Goal: Task Accomplishment & Management: Use online tool/utility

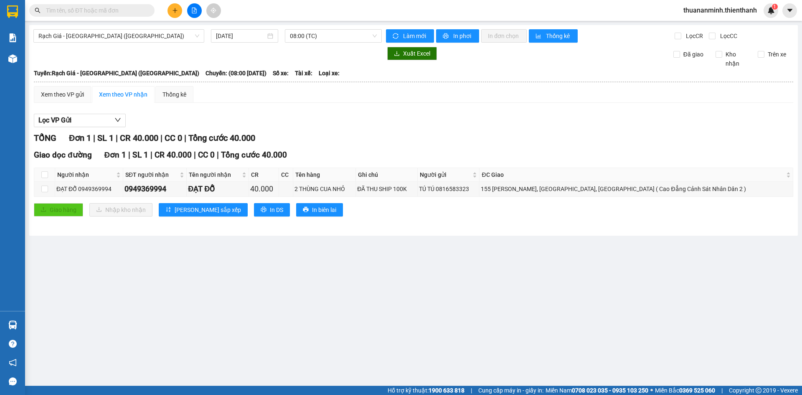
click at [85, 10] on input "text" at bounding box center [95, 10] width 99 height 9
paste input "0929007789"
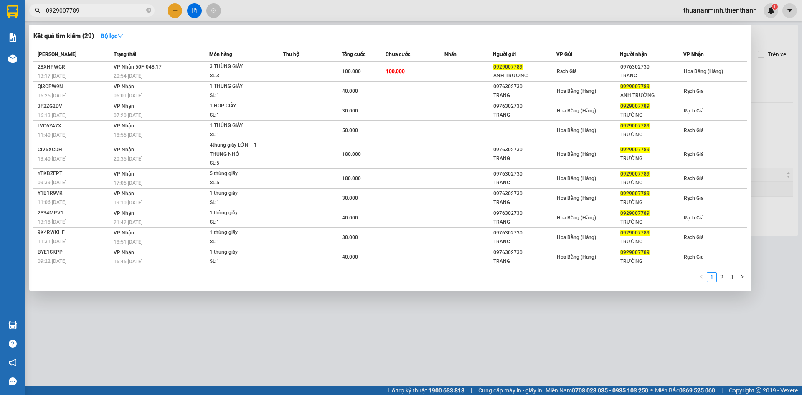
type input "0929007789"
click at [656, 12] on div at bounding box center [401, 197] width 802 height 395
click at [150, 12] on icon "close-circle" at bounding box center [148, 10] width 5 height 5
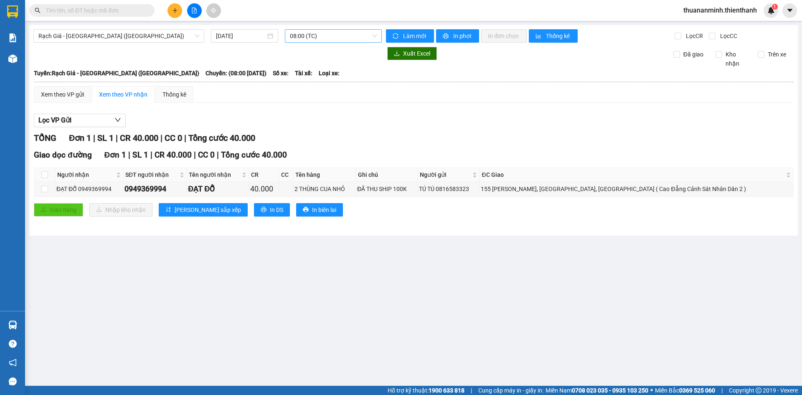
click at [375, 34] on span "08:00 (TC)" at bounding box center [333, 36] width 87 height 13
click at [357, 121] on div "Lọc VP Gửi" at bounding box center [413, 121] width 759 height 14
click at [173, 34] on span "Rạch Giá - [GEOGRAPHIC_DATA] ([GEOGRAPHIC_DATA])" at bounding box center [118, 36] width 161 height 13
click at [324, 36] on span "08:00 (TC)" at bounding box center [333, 36] width 87 height 13
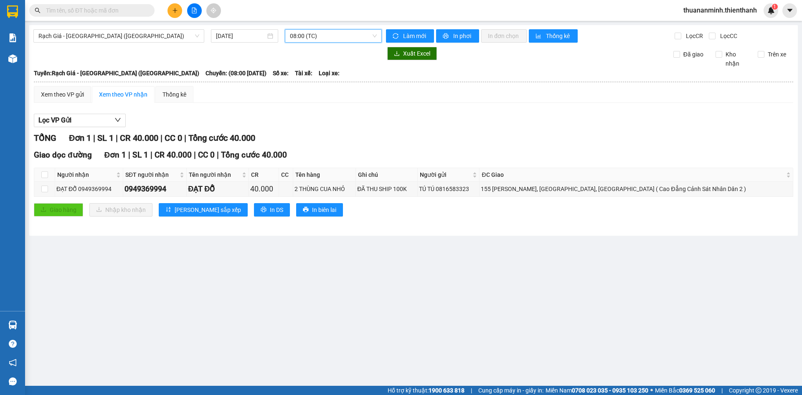
click at [327, 36] on span "08:00 (TC)" at bounding box center [333, 36] width 87 height 13
click at [269, 36] on div "[DATE]" at bounding box center [244, 35] width 57 height 9
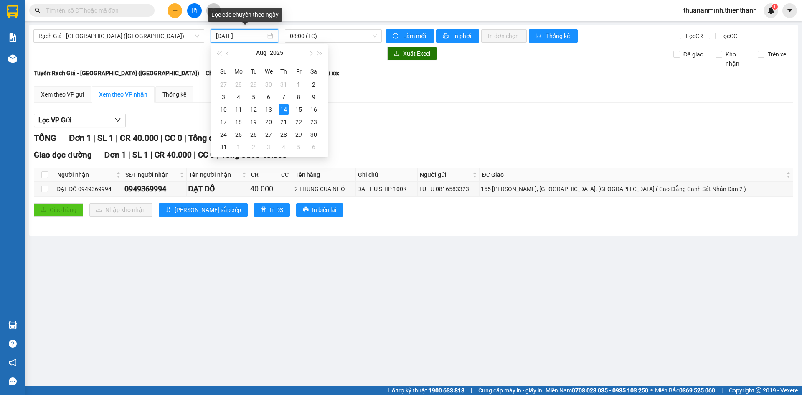
click at [268, 37] on div "[DATE]" at bounding box center [244, 35] width 57 height 9
click at [309, 18] on div "Kết quả tìm kiếm ( 29 ) Bộ lọc Mã ĐH Trạng thái Món hàng Thu hộ Tổng cước Chưa …" at bounding box center [401, 10] width 802 height 21
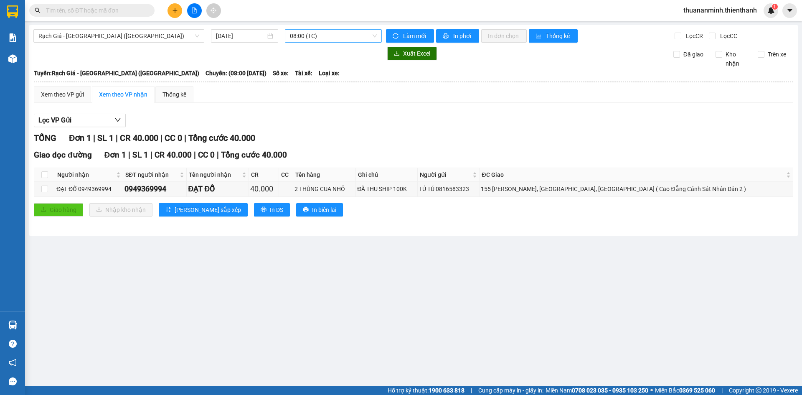
click at [373, 37] on span "08:00 (TC)" at bounding box center [333, 36] width 87 height 13
click at [68, 92] on div "Xem theo VP gửi" at bounding box center [62, 94] width 43 height 9
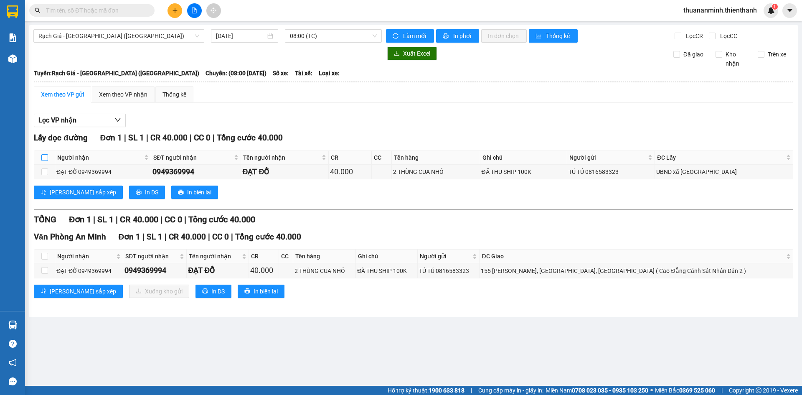
click at [46, 155] on input "checkbox" at bounding box center [44, 157] width 7 height 7
checkbox input "true"
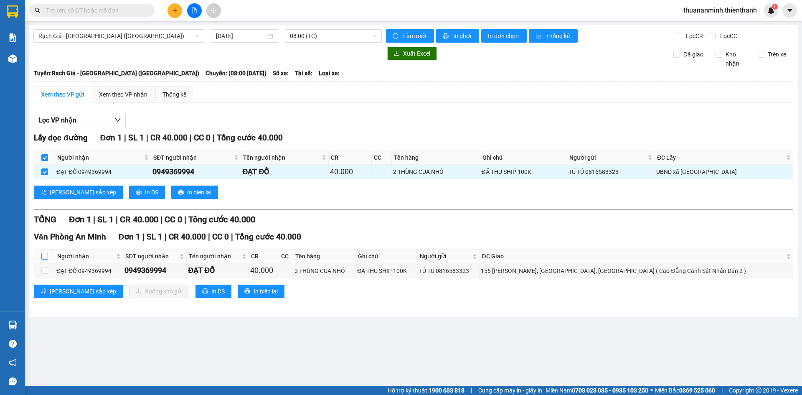
click at [44, 255] on input "checkbox" at bounding box center [44, 256] width 7 height 7
checkbox input "true"
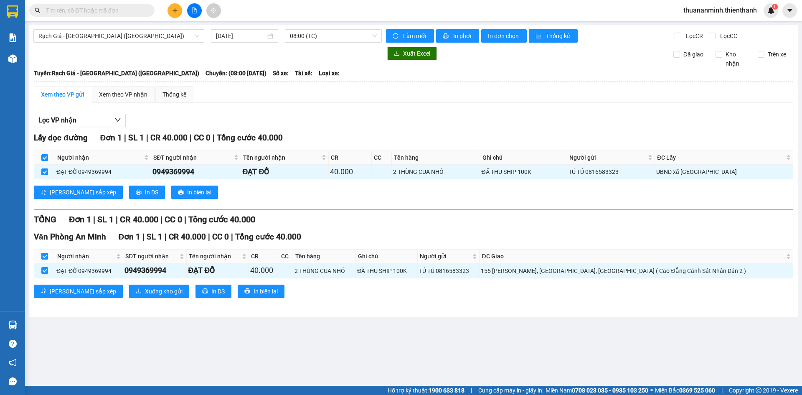
click at [44, 254] on input "checkbox" at bounding box center [44, 256] width 7 height 7
checkbox input "false"
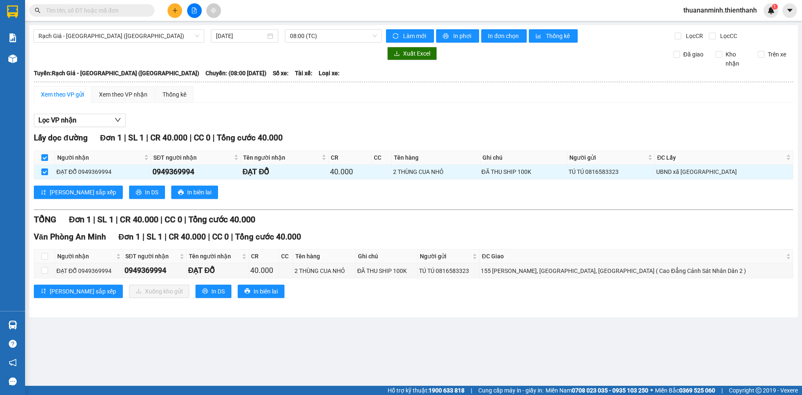
click at [45, 154] on input "checkbox" at bounding box center [44, 157] width 7 height 7
checkbox input "false"
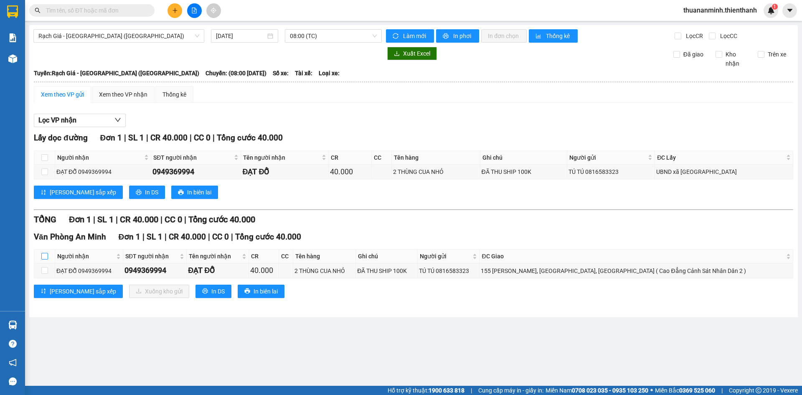
click at [44, 256] on input "checkbox" at bounding box center [44, 256] width 7 height 7
checkbox input "true"
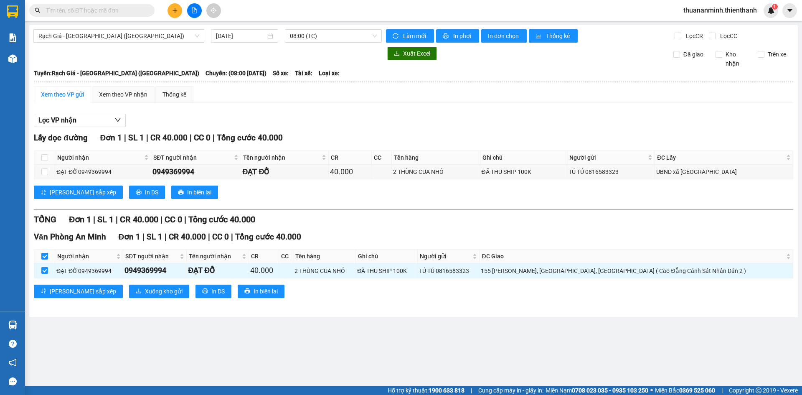
click at [44, 257] on input "checkbox" at bounding box center [44, 256] width 7 height 7
checkbox input "false"
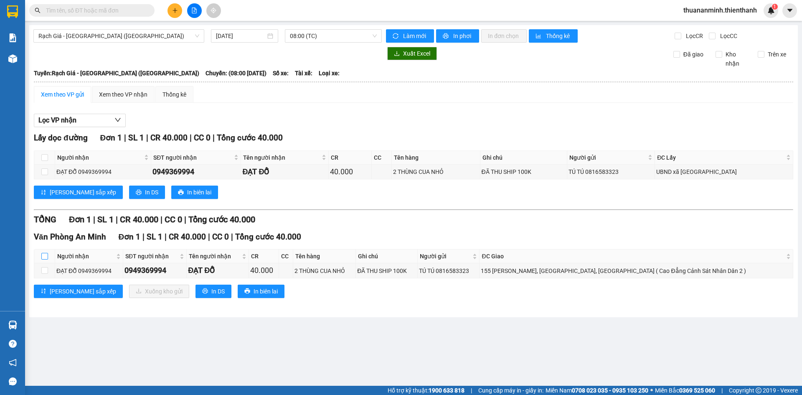
click at [43, 255] on input "checkbox" at bounding box center [44, 256] width 7 height 7
checkbox input "true"
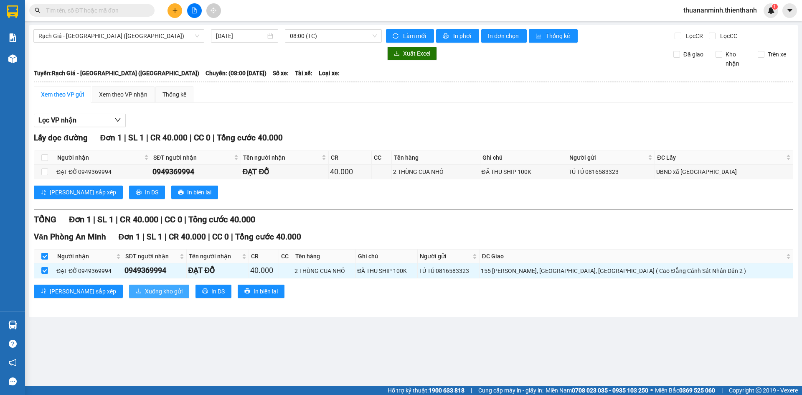
click at [145, 290] on span "Xuống kho gửi" at bounding box center [164, 290] width 38 height 9
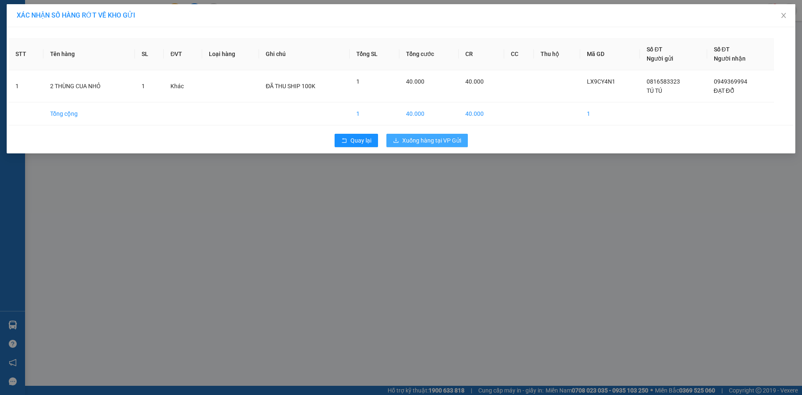
click at [405, 138] on span "Xuống hàng tại VP Gửi" at bounding box center [431, 140] width 59 height 9
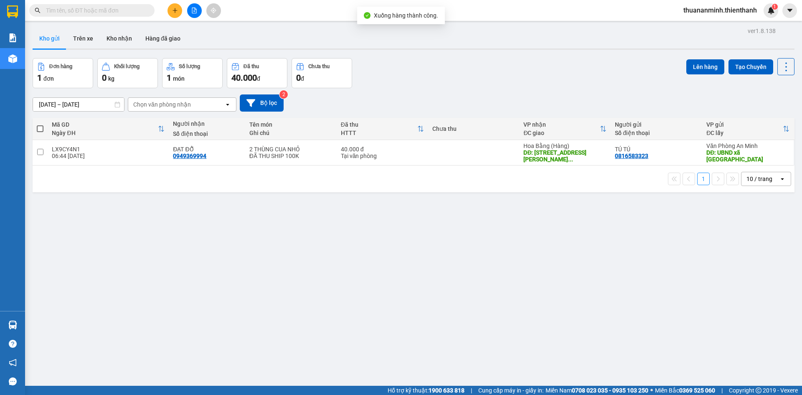
click at [40, 129] on span at bounding box center [40, 128] width 7 height 7
click at [40, 124] on input "checkbox" at bounding box center [40, 124] width 0 height 0
checkbox input "true"
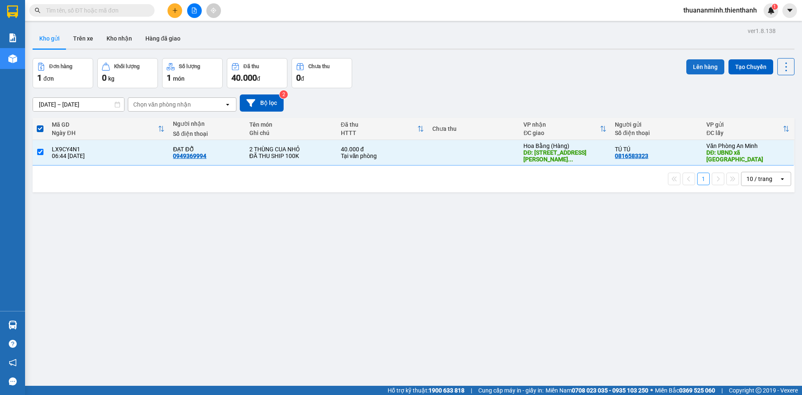
click at [688, 67] on button "Lên hàng" at bounding box center [705, 66] width 38 height 15
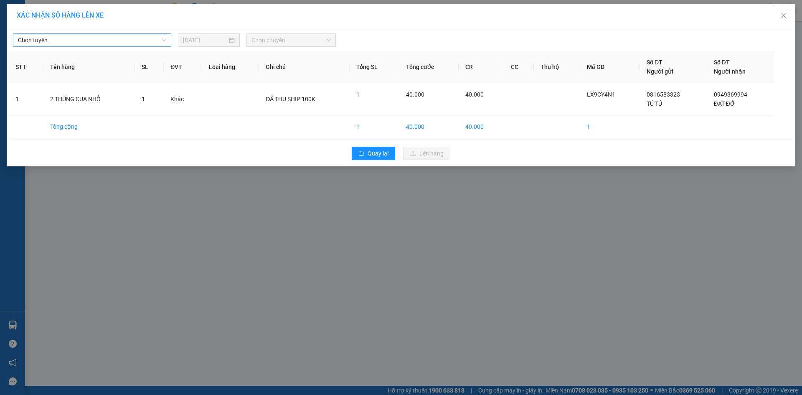
click at [137, 36] on span "Chọn tuyến" at bounding box center [92, 40] width 148 height 13
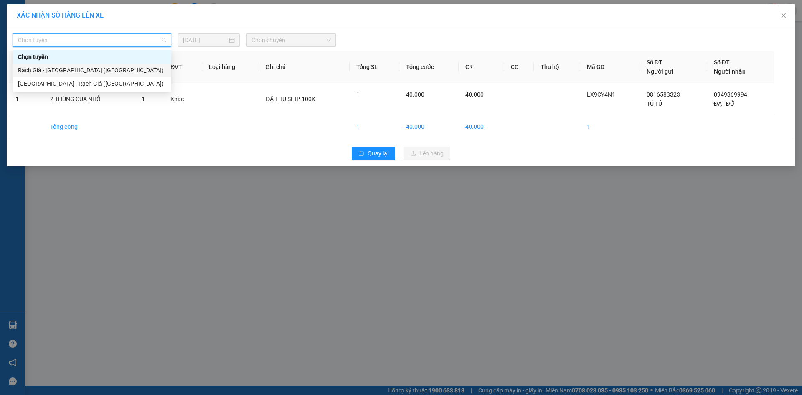
click at [113, 69] on div "Rạch Giá - [GEOGRAPHIC_DATA] ([GEOGRAPHIC_DATA])" at bounding box center [92, 70] width 148 height 9
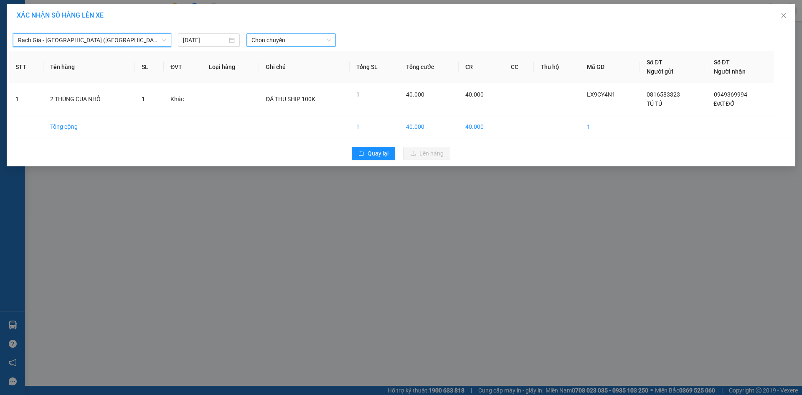
click at [297, 40] on span "Chọn chuyến" at bounding box center [290, 40] width 79 height 13
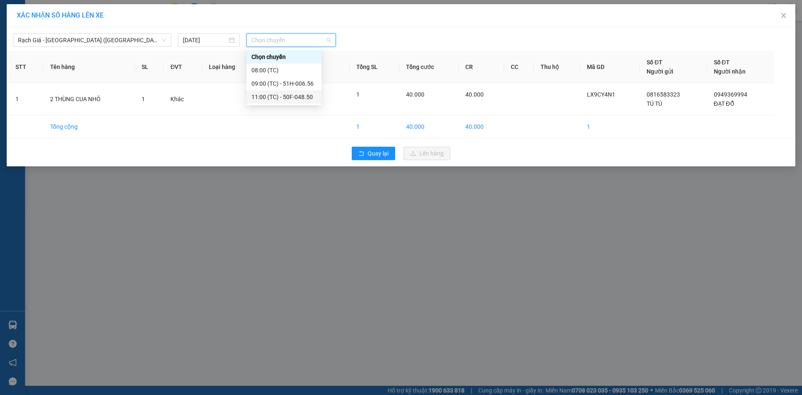
click at [279, 95] on div "11:00 (TC) - 50F-048.50" at bounding box center [283, 96] width 65 height 9
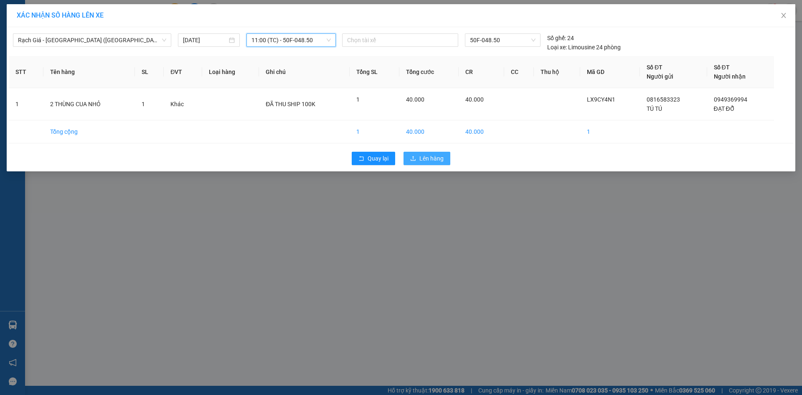
click at [425, 157] on span "Lên hàng" at bounding box center [431, 158] width 24 height 9
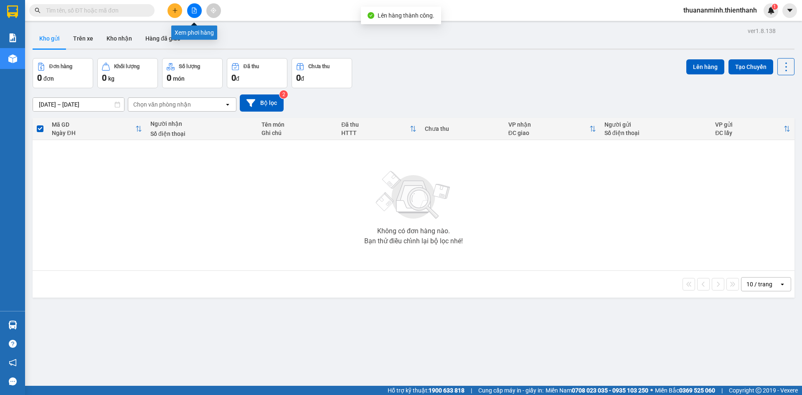
click at [195, 12] on icon "file-add" at bounding box center [194, 11] width 6 height 6
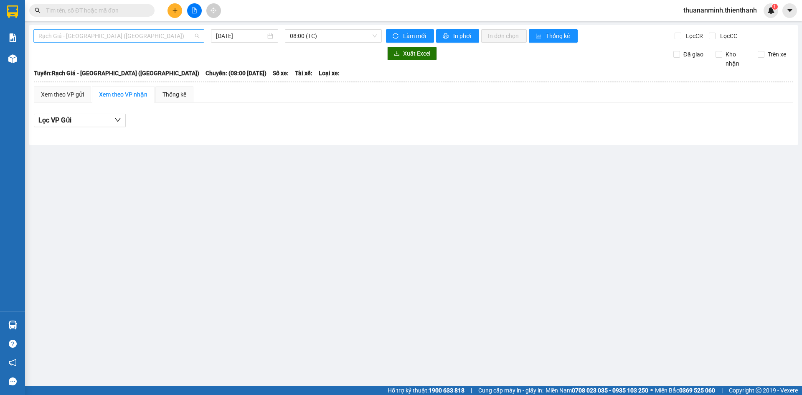
click at [137, 35] on span "Rạch Giá - [GEOGRAPHIC_DATA] ([GEOGRAPHIC_DATA])" at bounding box center [118, 36] width 161 height 13
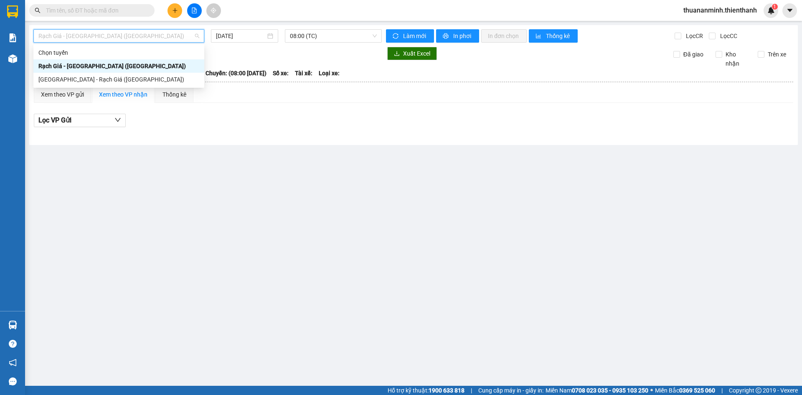
click at [137, 35] on span "Rạch Giá - [GEOGRAPHIC_DATA] ([GEOGRAPHIC_DATA])" at bounding box center [118, 36] width 161 height 13
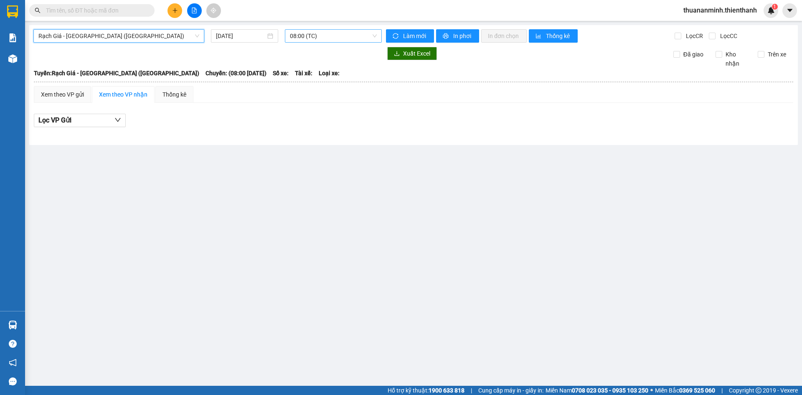
click at [329, 37] on span "08:00 (TC)" at bounding box center [333, 36] width 87 height 13
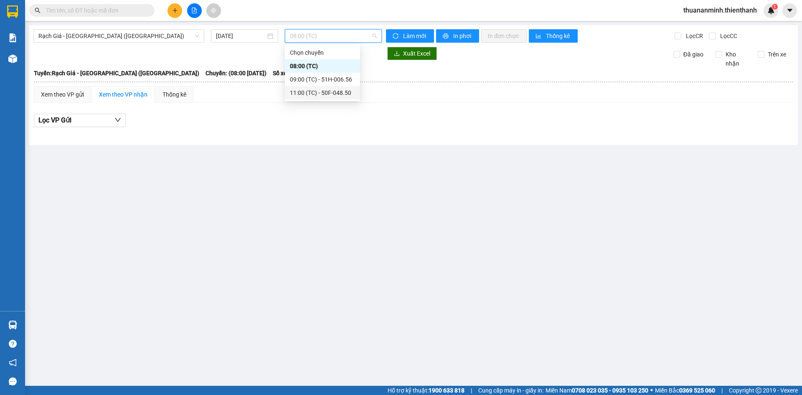
click at [311, 91] on div "11:00 (TC) - 50F-048.50" at bounding box center [322, 92] width 65 height 9
